Goal: Information Seeking & Learning: Learn about a topic

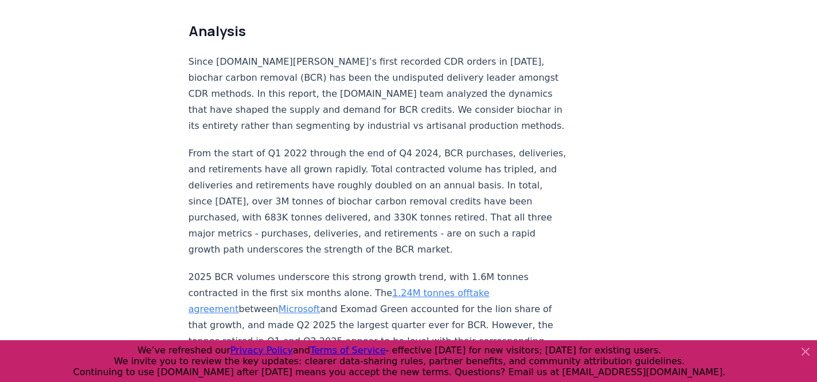
scroll to position [884, 0]
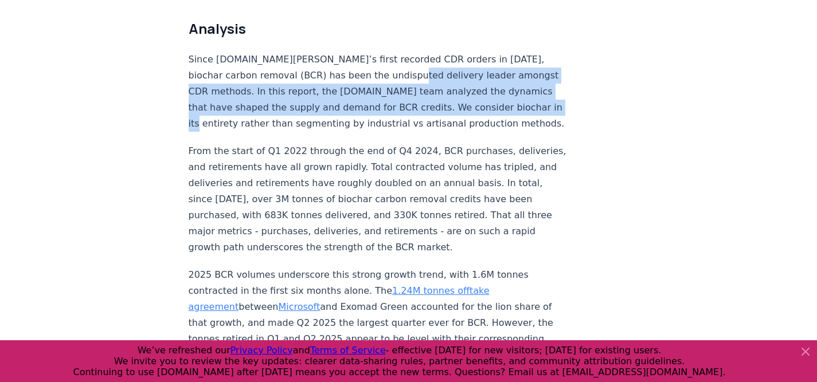
drag, startPoint x: 323, startPoint y: 48, endPoint x: 393, endPoint y: 72, distance: 74.7
click at [393, 72] on p "Since [DOMAIN_NAME][PERSON_NAME]’s first recorded CDR orders in [DATE], biochar…" at bounding box center [378, 92] width 379 height 80
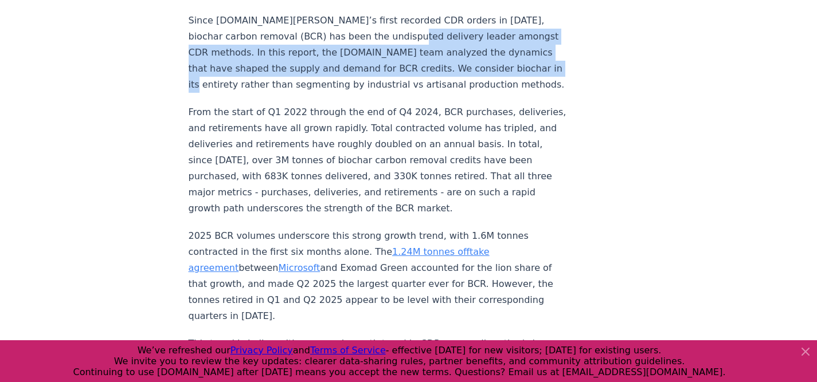
scroll to position [929, 0]
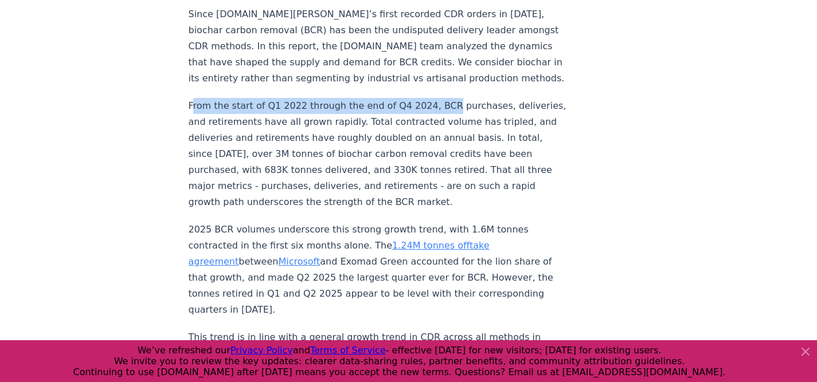
drag, startPoint x: 195, startPoint y: 69, endPoint x: 436, endPoint y: 71, distance: 241.3
click at [436, 98] on p "From the start of Q1 2022 through the end of Q4 2024, BCR purchases, deliveries…" at bounding box center [378, 154] width 379 height 112
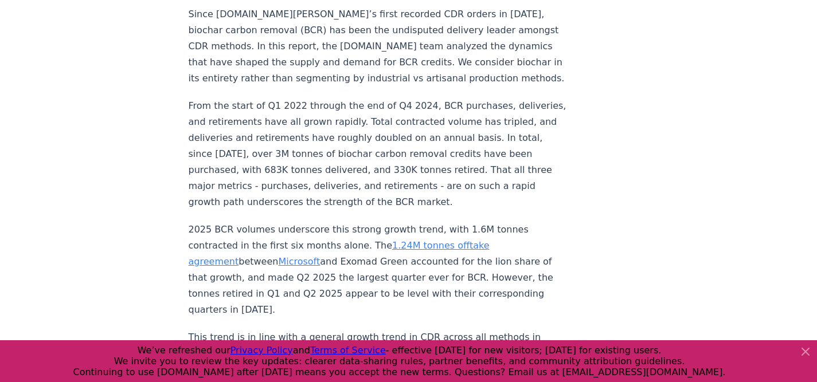
click at [315, 98] on p "From the start of Q1 2022 through the end of Q4 2024, BCR purchases, deliveries…" at bounding box center [378, 154] width 379 height 112
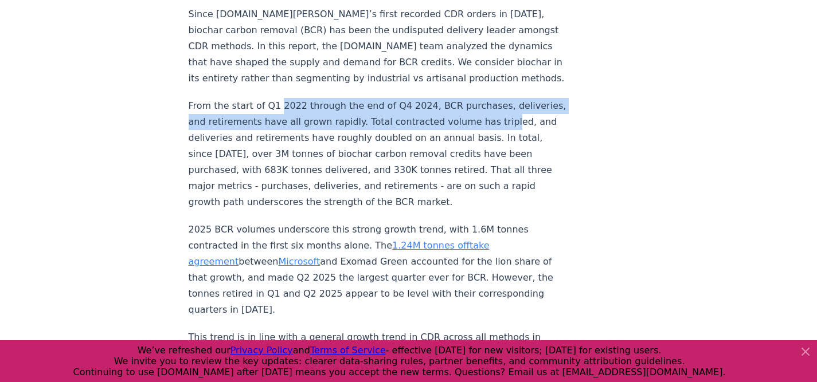
drag, startPoint x: 274, startPoint y: 72, endPoint x: 467, endPoint y: 88, distance: 193.8
click at [467, 98] on p "From the start of Q1 2022 through the end of Q4 2024, BCR purchases, deliveries…" at bounding box center [378, 154] width 379 height 112
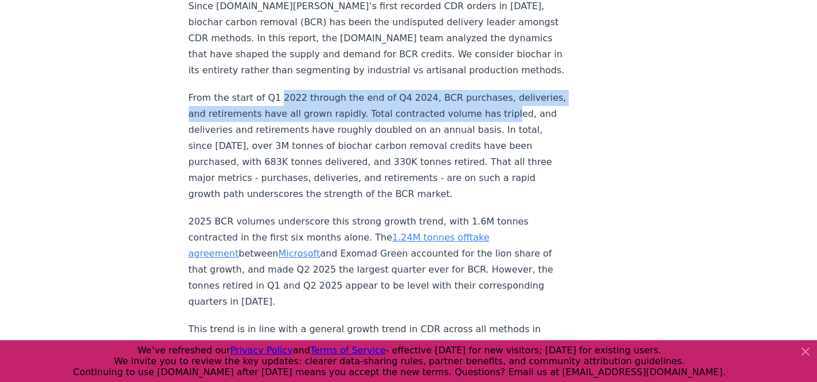
scroll to position [938, 0]
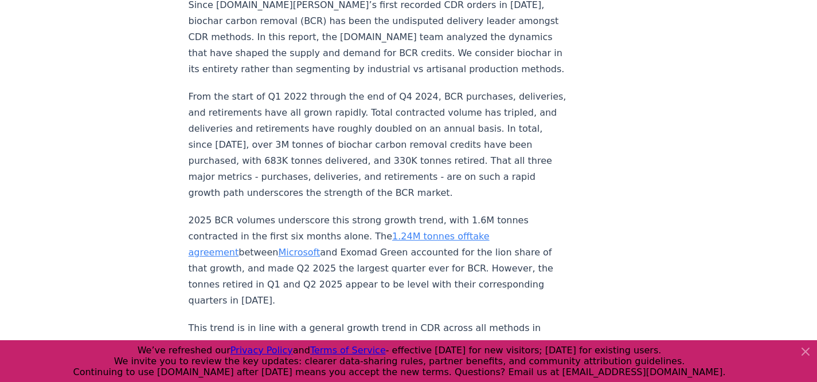
click at [434, 132] on p "From the start of Q1 2022 through the end of Q4 2024, BCR purchases, deliveries…" at bounding box center [378, 145] width 379 height 112
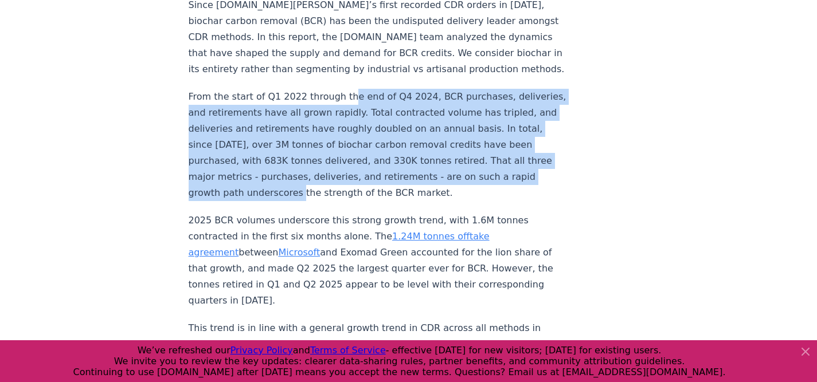
drag, startPoint x: 343, startPoint y: 61, endPoint x: 385, endPoint y: 141, distance: 90.0
click at [385, 141] on p "From the start of Q1 2022 through the end of Q4 2024, BCR purchases, deliveries…" at bounding box center [378, 145] width 379 height 112
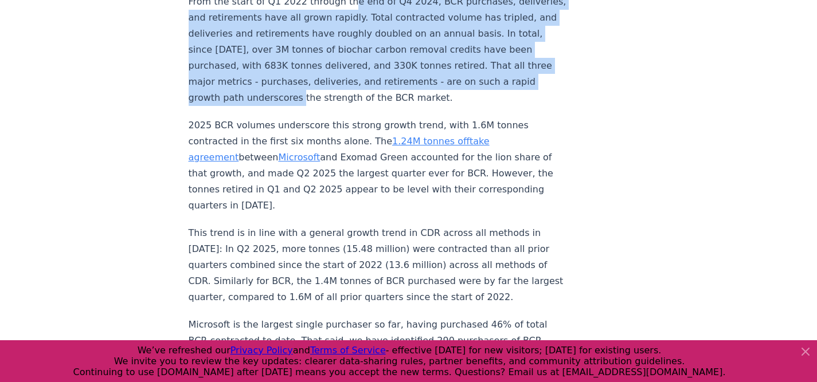
scroll to position [1034, 0]
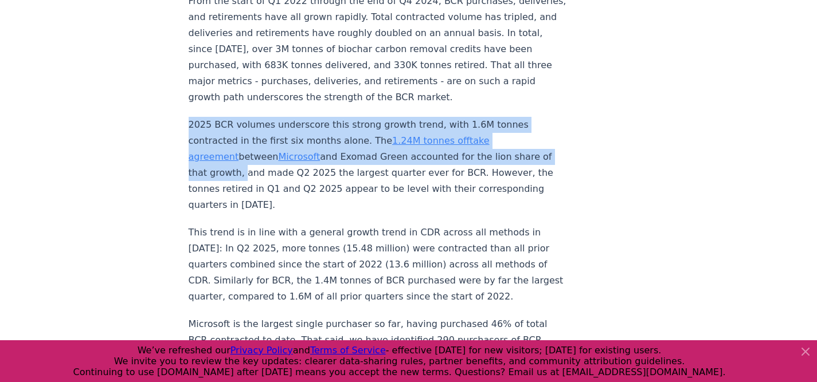
drag, startPoint x: 189, startPoint y: 76, endPoint x: 432, endPoint y: 112, distance: 245.6
click at [432, 117] on p "2025 BCR volumes underscore this strong growth trend, with 1.6M tonnes contract…" at bounding box center [378, 165] width 379 height 96
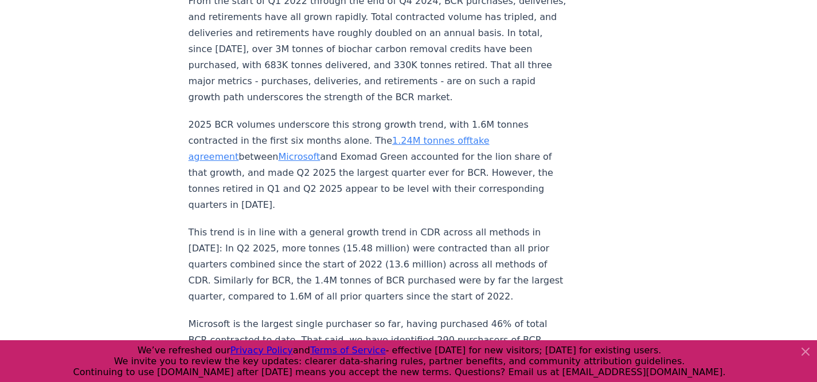
click at [293, 131] on p "2025 BCR volumes underscore this strong growth trend, with 1.6M tonnes contract…" at bounding box center [378, 165] width 379 height 96
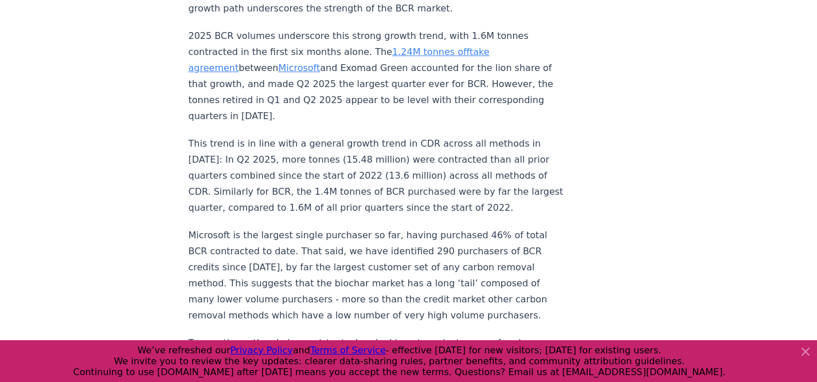
scroll to position [1123, 0]
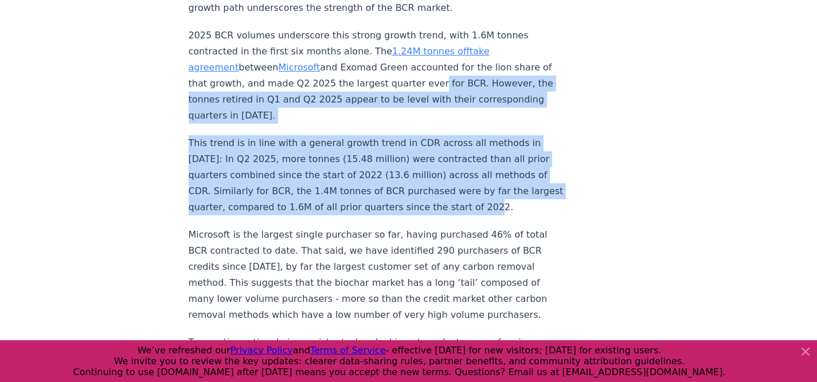
drag, startPoint x: 237, startPoint y: 38, endPoint x: 326, endPoint y: 142, distance: 136.6
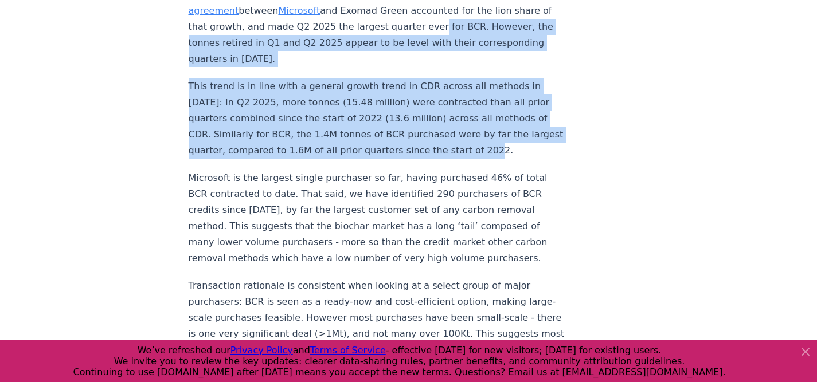
scroll to position [1181, 0]
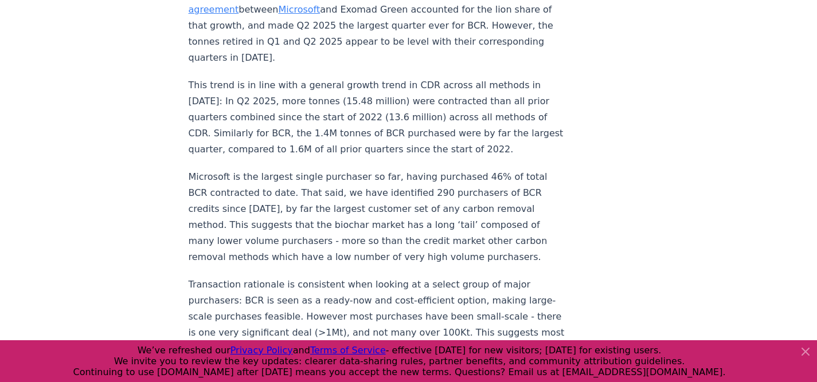
drag, startPoint x: 218, startPoint y: 109, endPoint x: 365, endPoint y: 115, distance: 146.2
click at [365, 169] on p "Microsoft is the largest single purchaser so far, having purchased 46% of total…" at bounding box center [378, 217] width 379 height 96
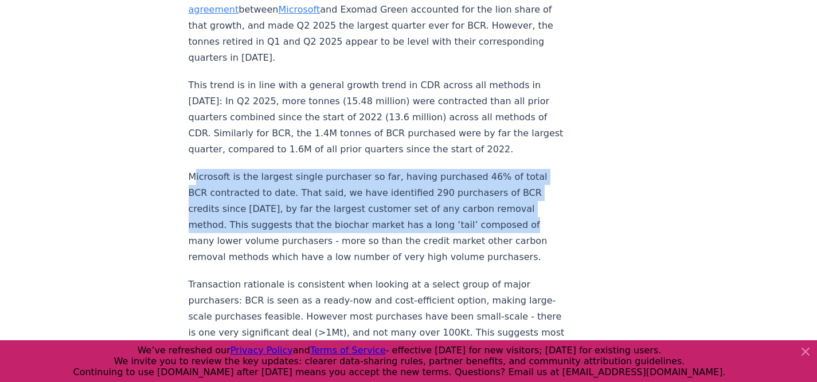
drag, startPoint x: 197, startPoint y: 108, endPoint x: 394, endPoint y: 160, distance: 204.0
click at [394, 169] on p "Microsoft is the largest single purchaser so far, having purchased 46% of total…" at bounding box center [378, 217] width 379 height 96
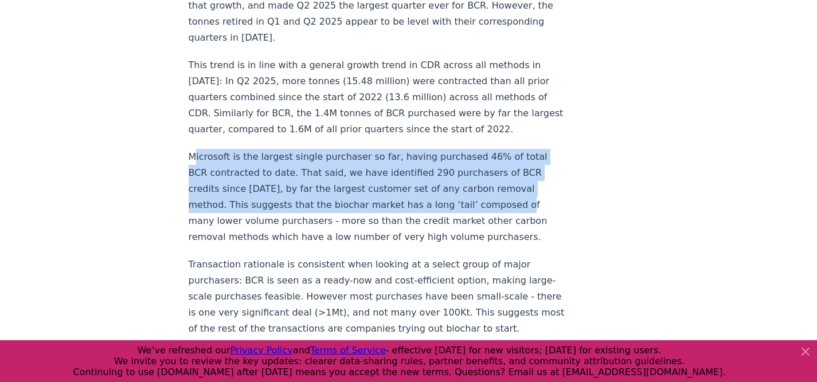
scroll to position [1201, 0]
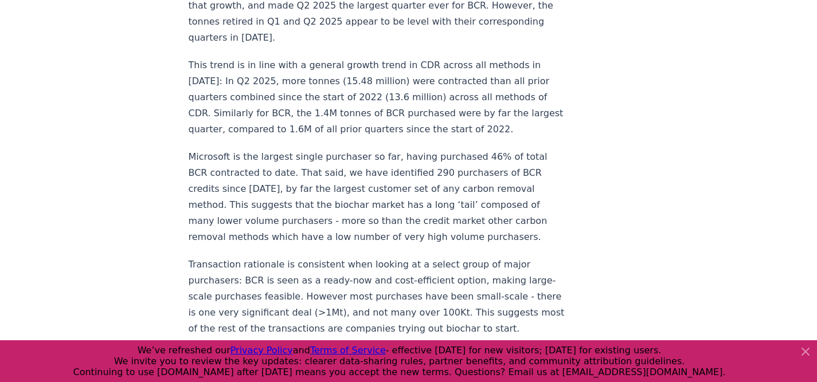
click at [299, 159] on p "Microsoft is the largest single purchaser so far, having purchased 46% of total…" at bounding box center [378, 197] width 379 height 96
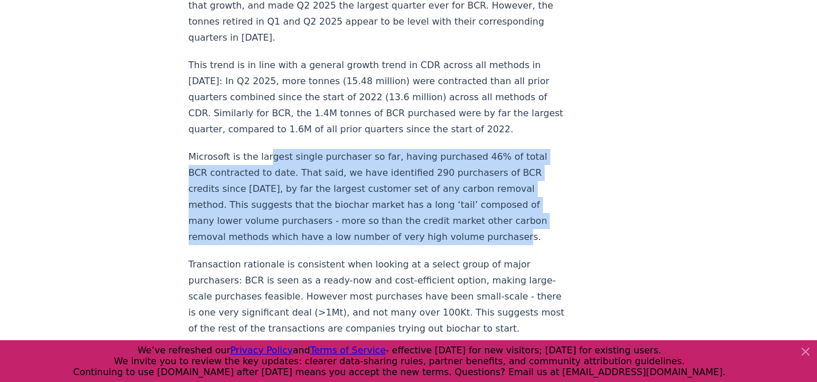
drag, startPoint x: 264, startPoint y: 95, endPoint x: 301, endPoint y: 164, distance: 78.7
click at [301, 164] on p "Microsoft is the largest single purchaser so far, having purchased 46% of total…" at bounding box center [378, 197] width 379 height 96
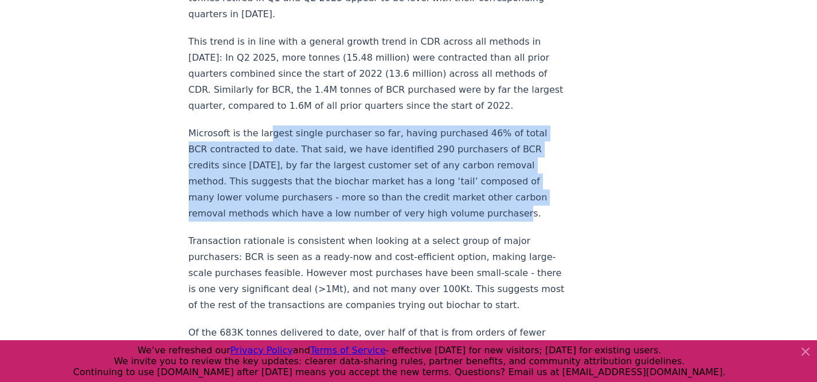
scroll to position [1286, 0]
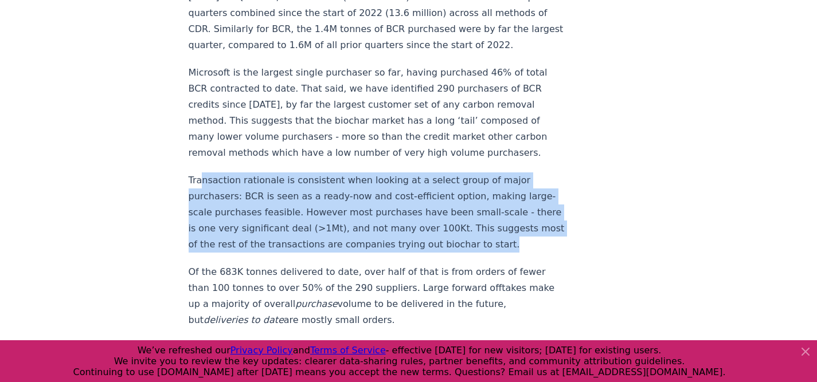
drag, startPoint x: 200, startPoint y: 111, endPoint x: 414, endPoint y: 171, distance: 222.1
click at [414, 173] on p "Transaction rationale is consistent when looking at a select group of major pur…" at bounding box center [378, 213] width 379 height 80
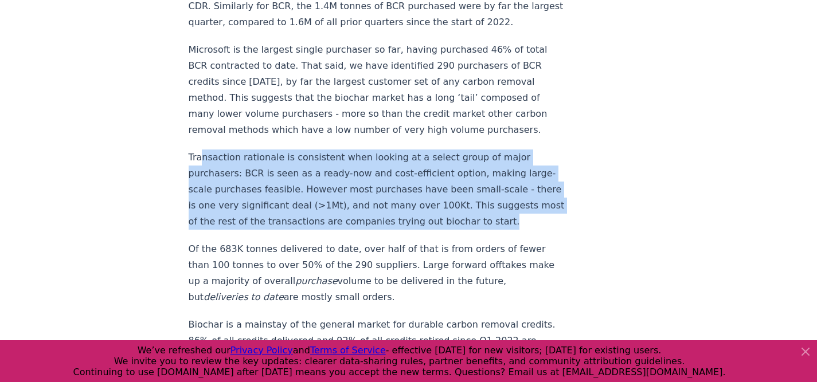
scroll to position [1326, 0]
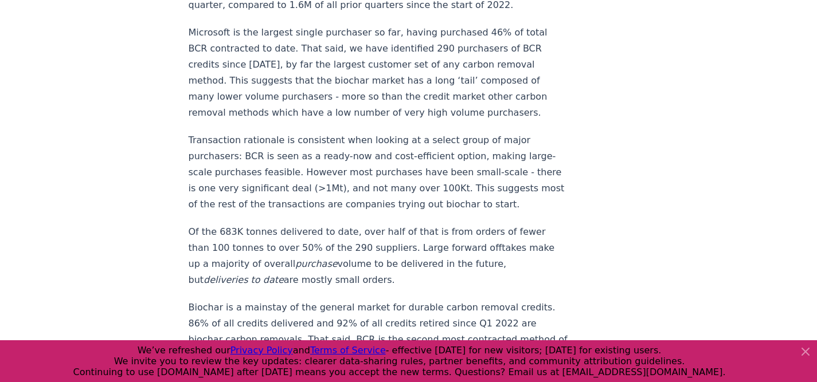
click at [256, 224] on p "Of the 683K tonnes delivered to date, over half of that is from orders of fewer…" at bounding box center [378, 256] width 379 height 64
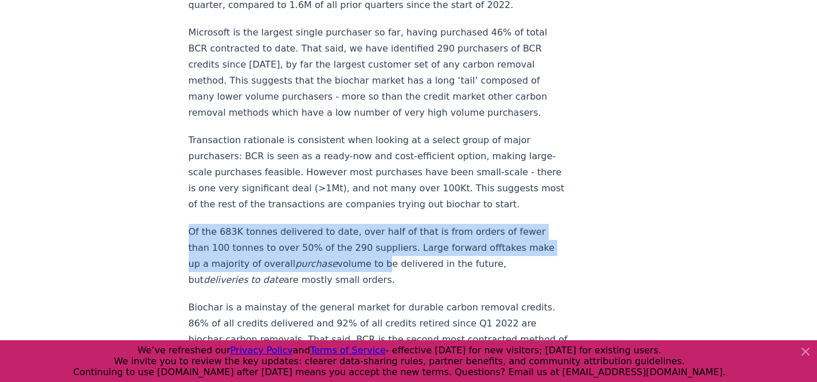
drag, startPoint x: 191, startPoint y: 162, endPoint x: 308, endPoint y: 205, distance: 123.8
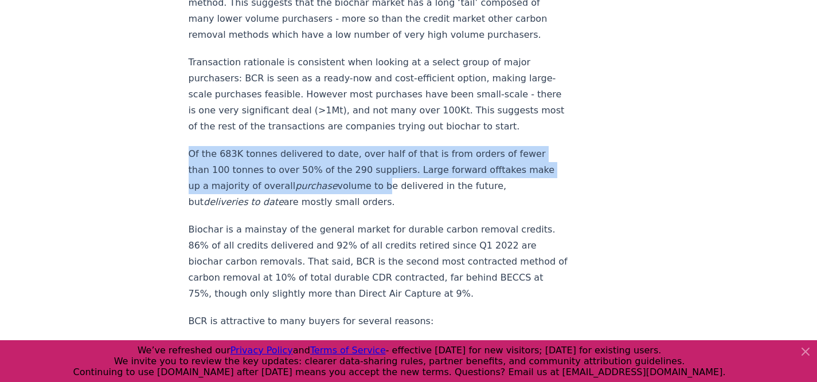
scroll to position [1424, 0]
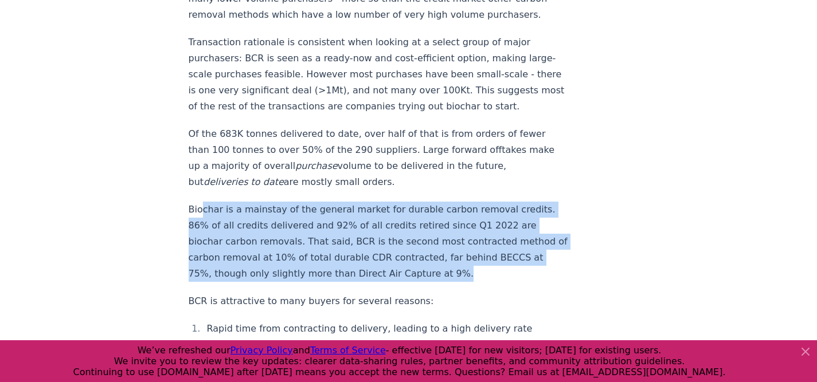
drag, startPoint x: 201, startPoint y: 139, endPoint x: 302, endPoint y: 208, distance: 122.6
click at [297, 208] on p "Biochar is a mainstay of the general market for durable carbon removal credits.…" at bounding box center [378, 242] width 379 height 80
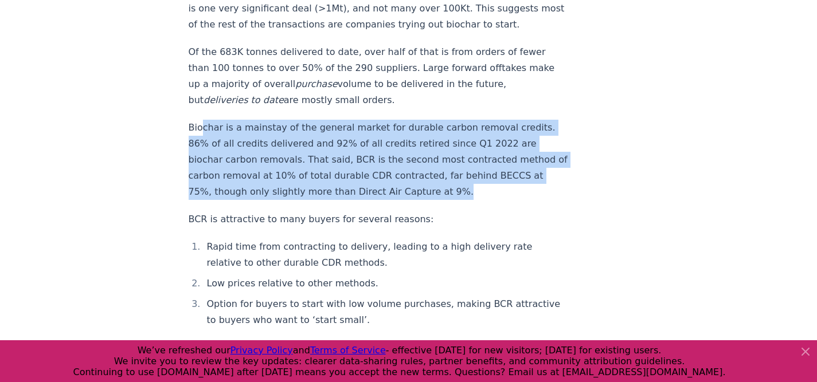
scroll to position [1506, 0]
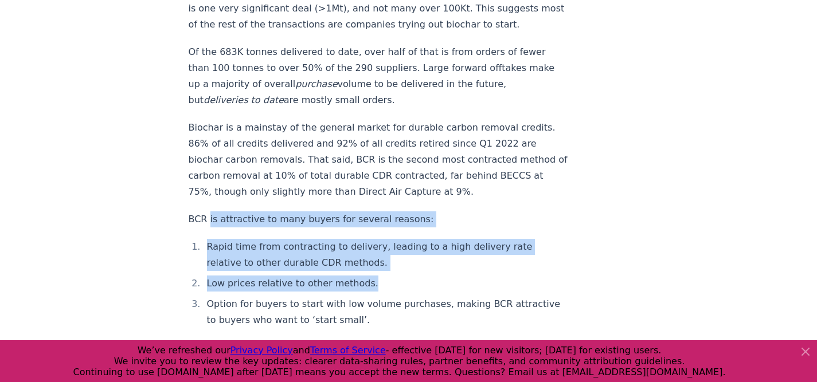
drag, startPoint x: 209, startPoint y: 152, endPoint x: 378, endPoint y: 211, distance: 179.1
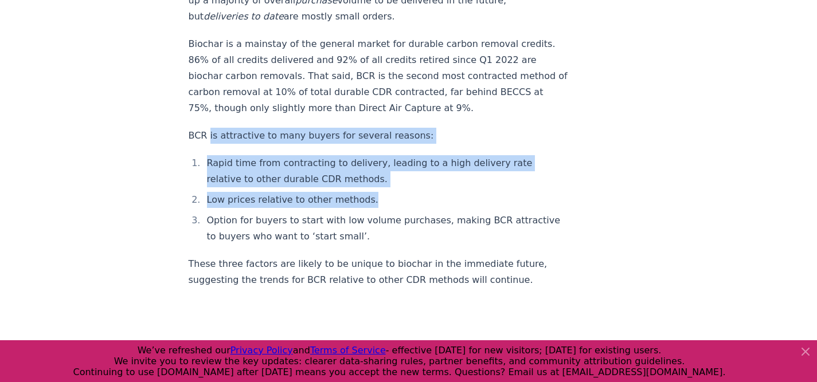
scroll to position [1635, 0]
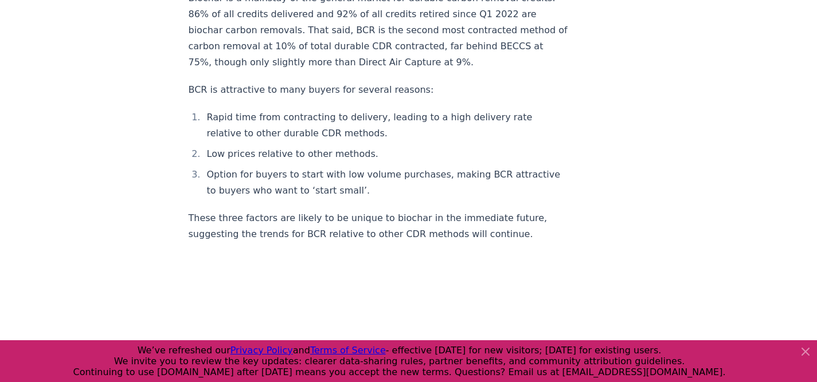
click at [261, 167] on li "Option for buyers to start with low volume purchases, making BCR attractive to …" at bounding box center [385, 183] width 365 height 32
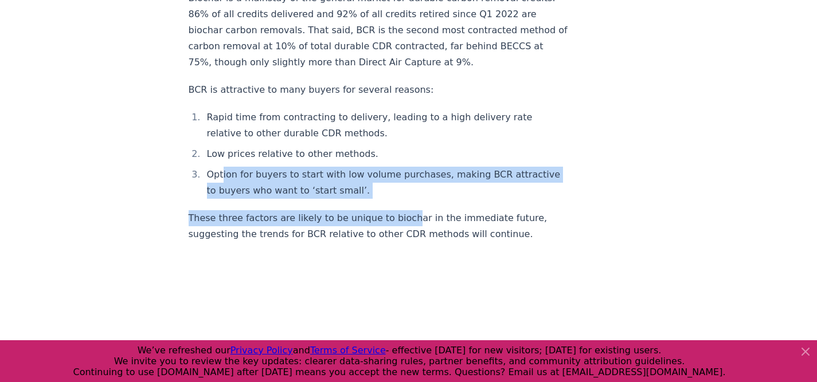
drag, startPoint x: 221, startPoint y: 109, endPoint x: 397, endPoint y: 157, distance: 181.9
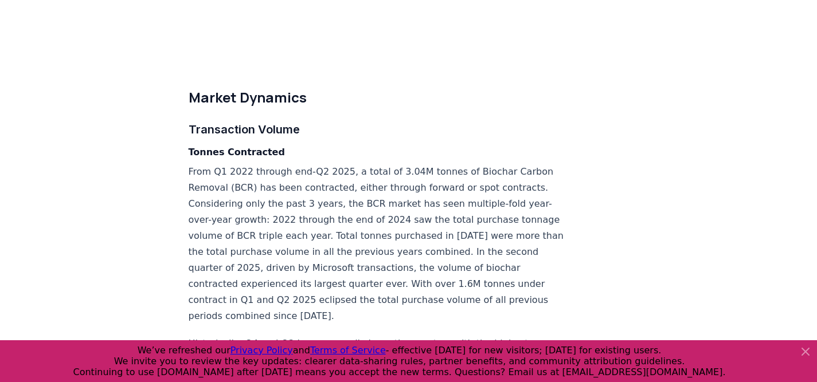
scroll to position [3002, 0]
